Goal: Entertainment & Leisure: Browse casually

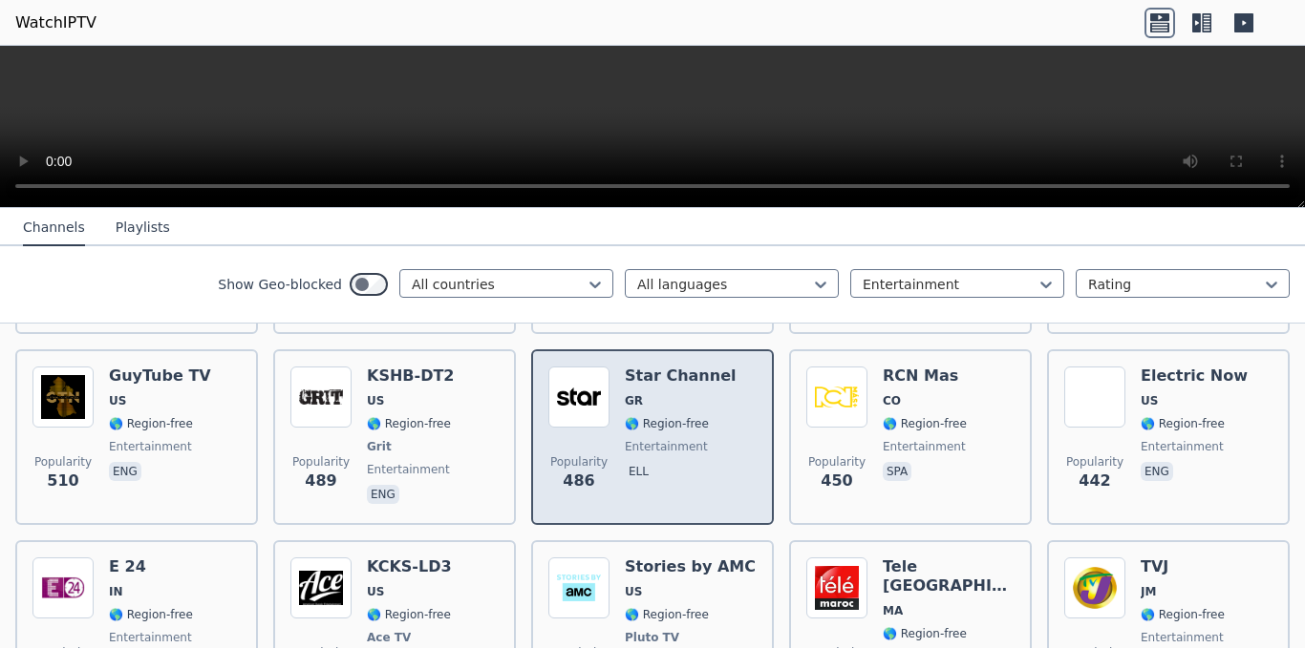
scroll to position [669, 0]
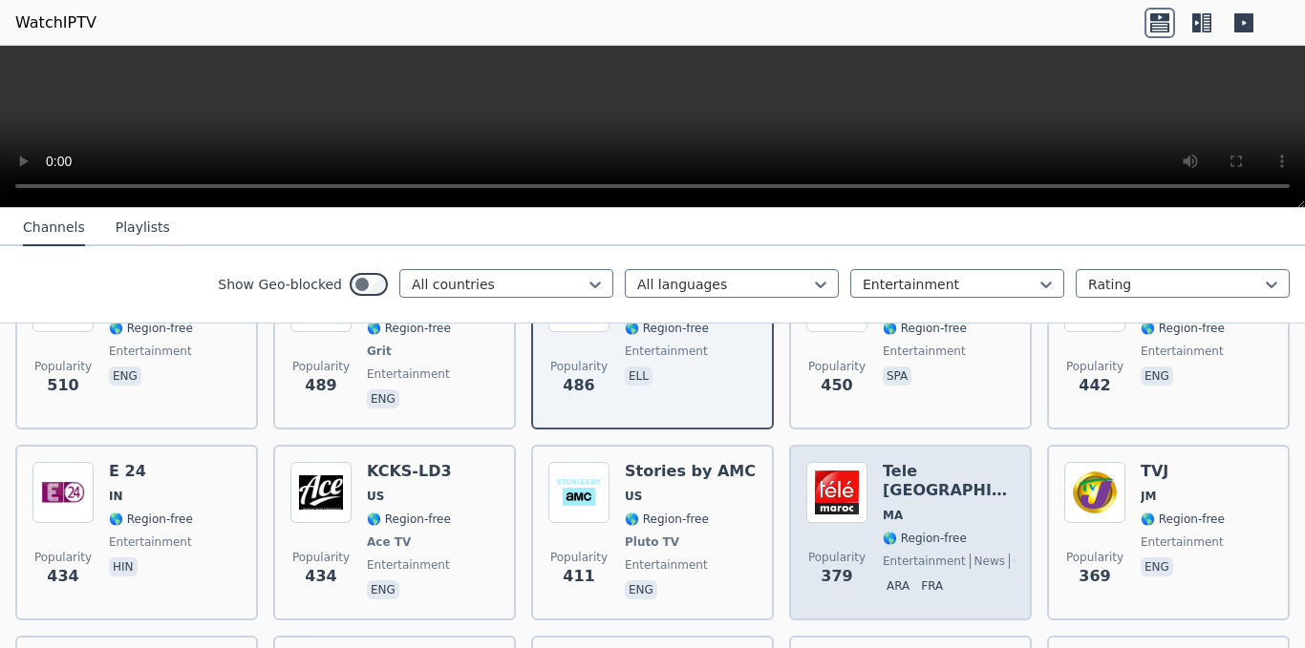
click at [817, 488] on img at bounding box center [836, 492] width 61 height 61
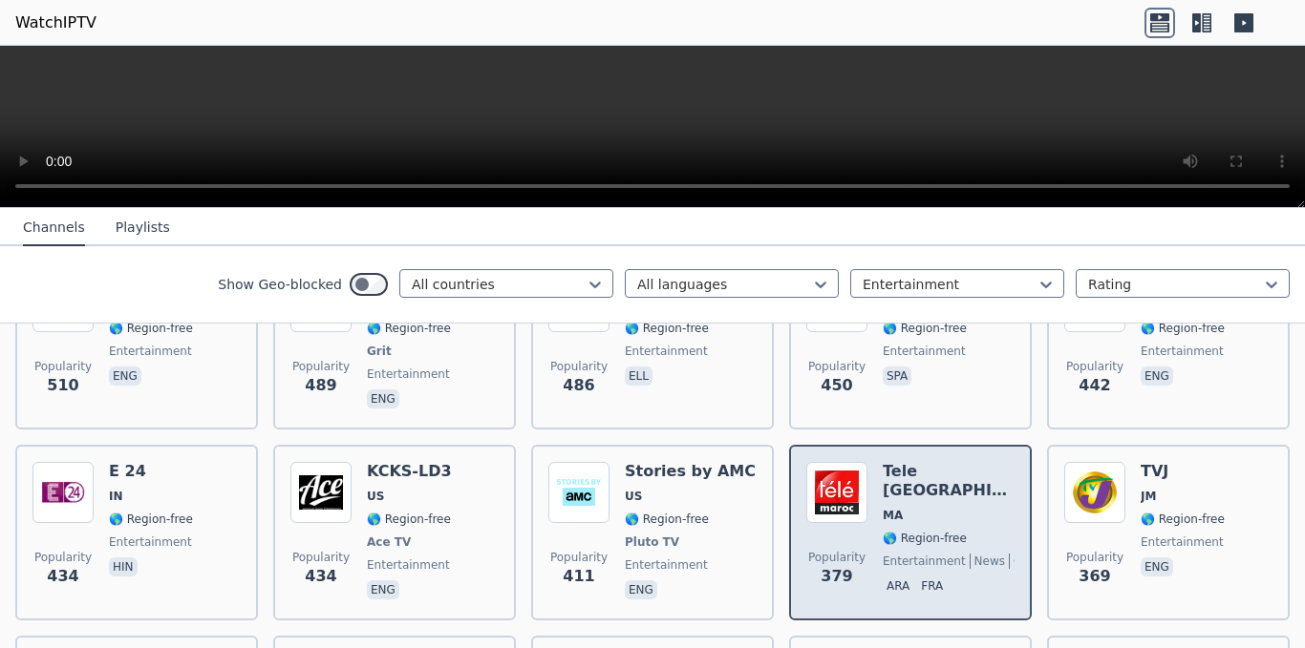
click at [817, 488] on img at bounding box center [836, 492] width 61 height 61
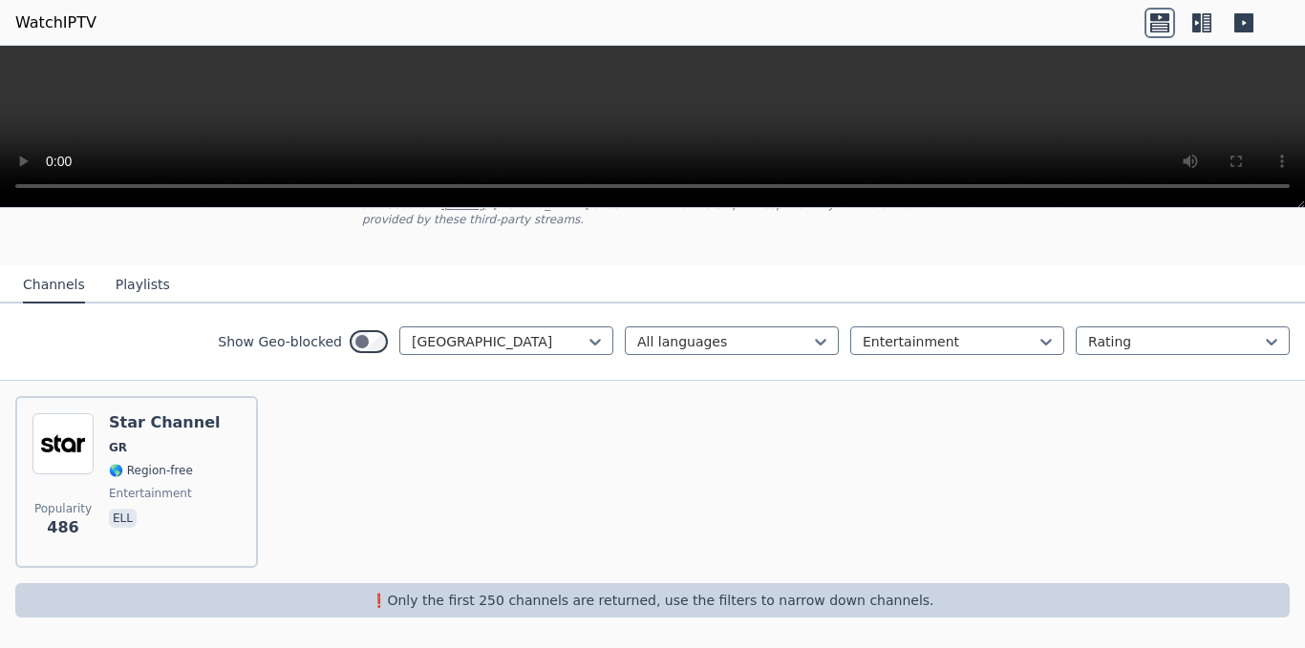
scroll to position [137, 0]
